Goal: Use online tool/utility: Utilize a website feature to perform a specific function

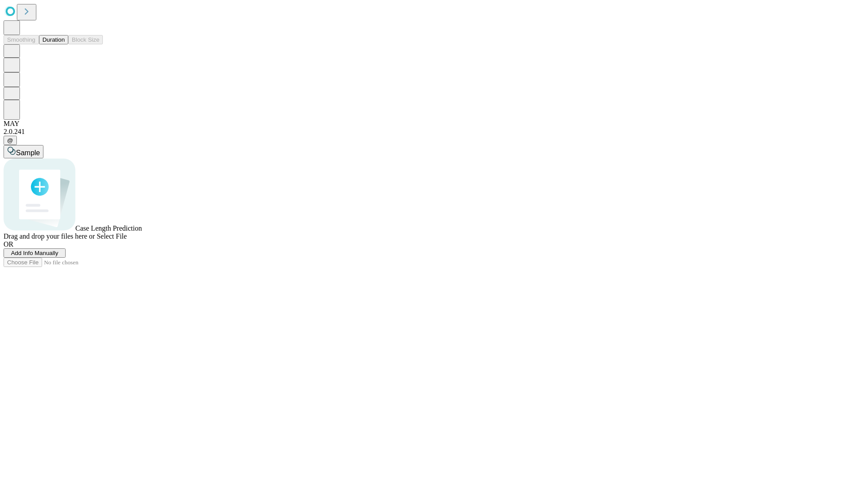
click at [127, 240] on span "Select File" at bounding box center [112, 236] width 30 height 8
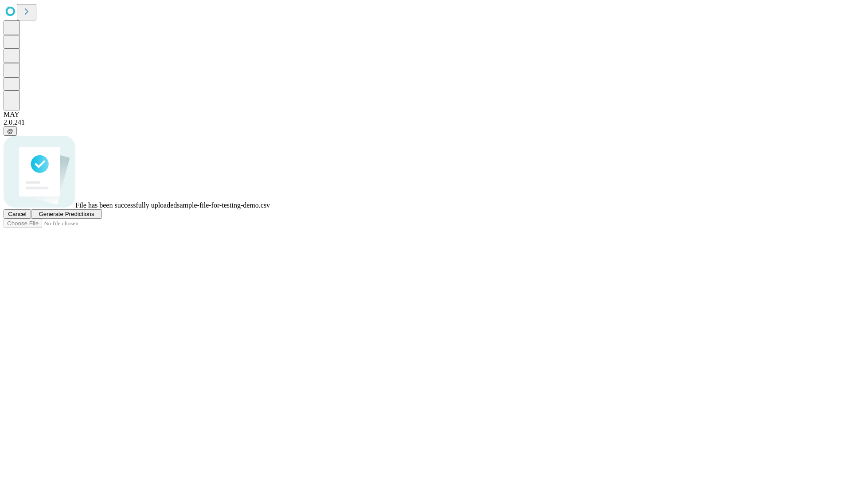
click at [94, 217] on span "Generate Predictions" at bounding box center [66, 213] width 55 height 7
